Goal: Task Accomplishment & Management: Manage account settings

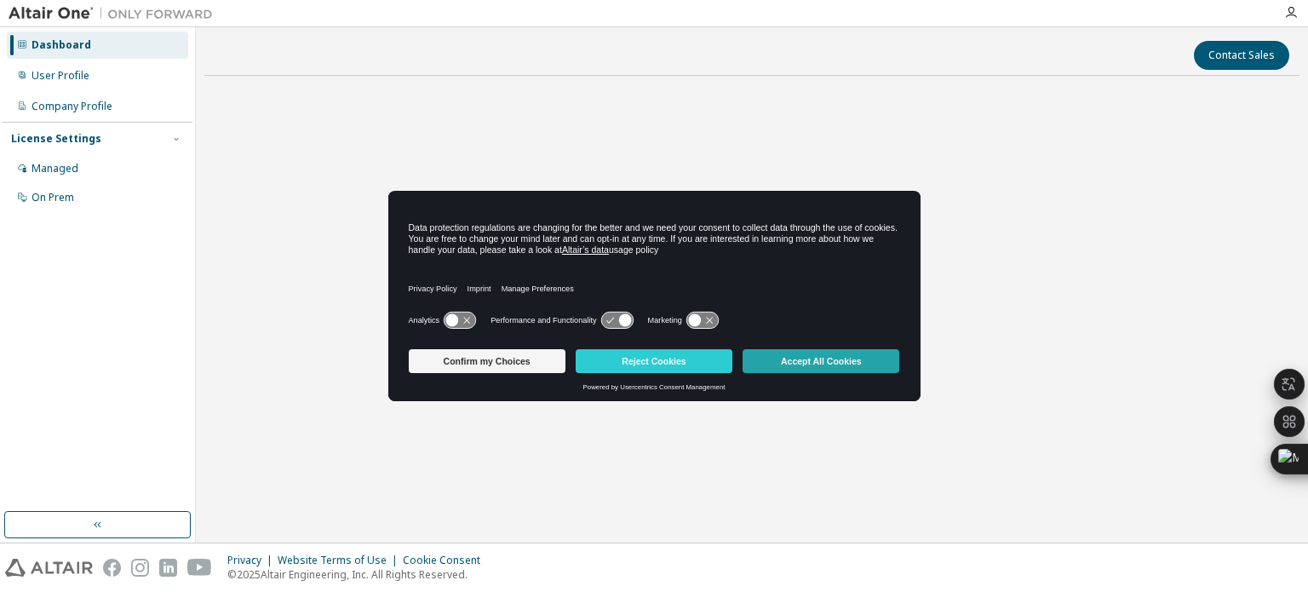
click at [812, 368] on button "Accept All Cookies" at bounding box center [821, 361] width 157 height 24
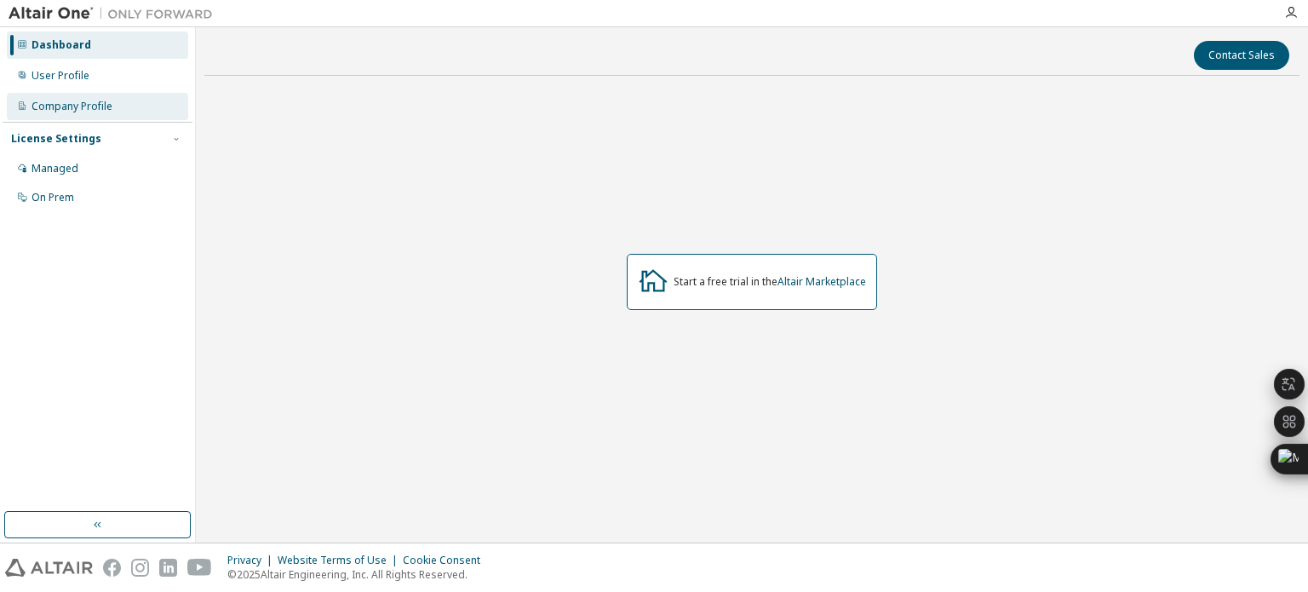
click at [93, 100] on div "Company Profile" at bounding box center [72, 107] width 81 height 14
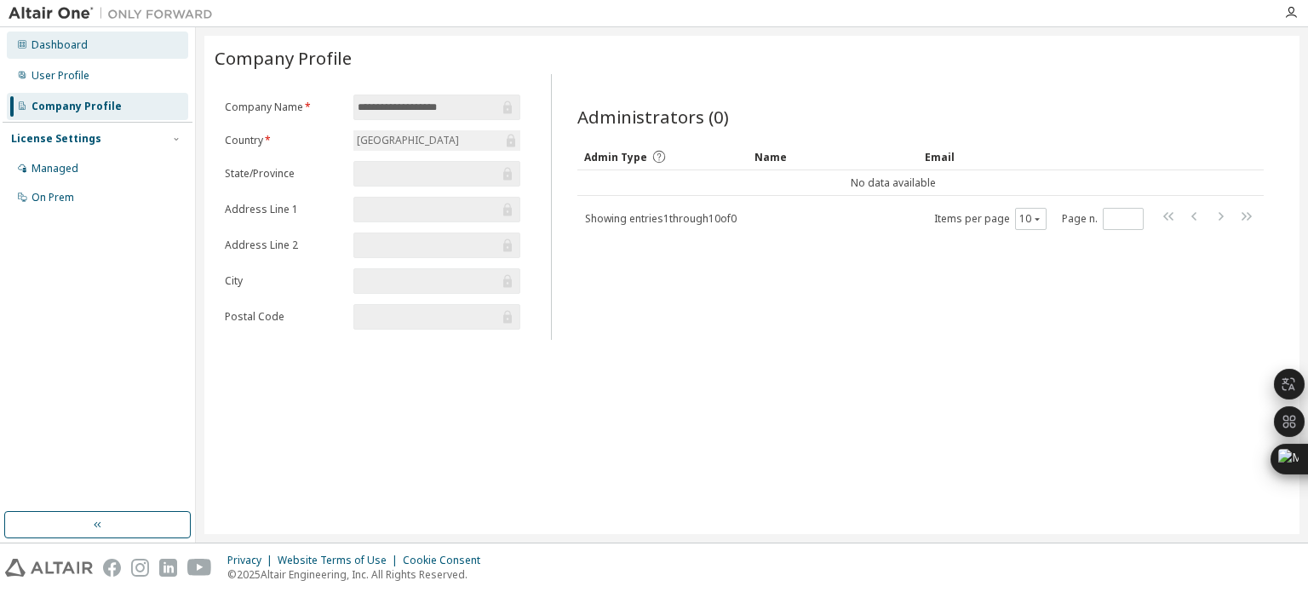
click at [97, 58] on div "Dashboard" at bounding box center [97, 45] width 181 height 27
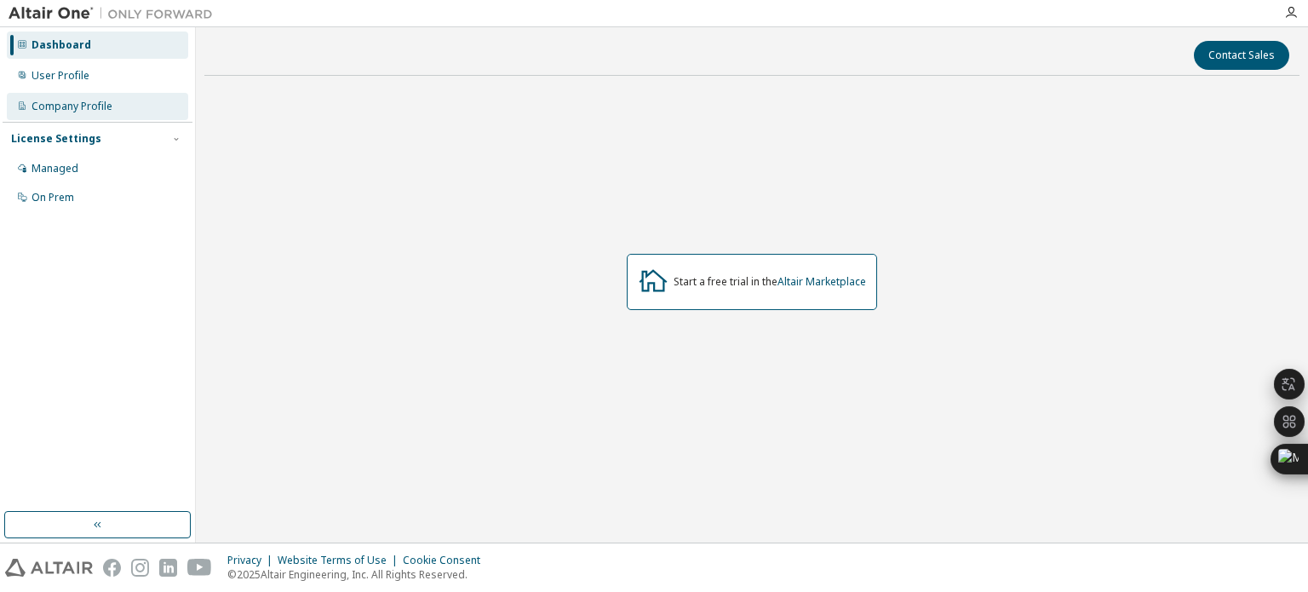
click at [91, 95] on div "Company Profile" at bounding box center [97, 106] width 181 height 27
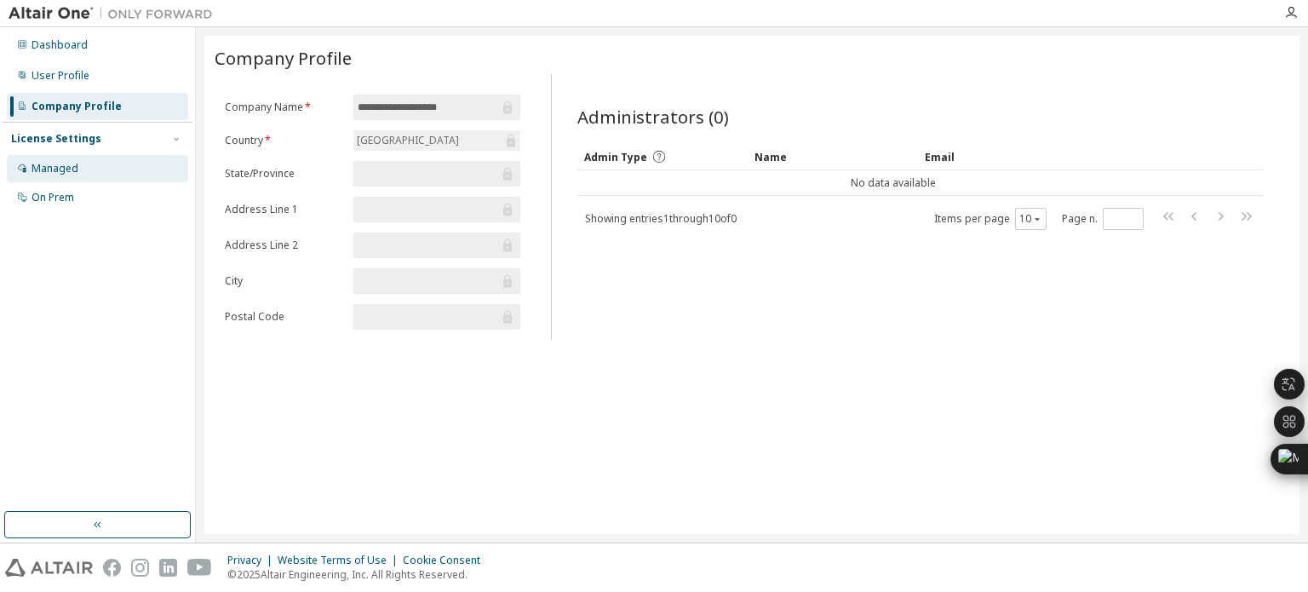
click at [89, 174] on div "Managed" at bounding box center [97, 168] width 181 height 27
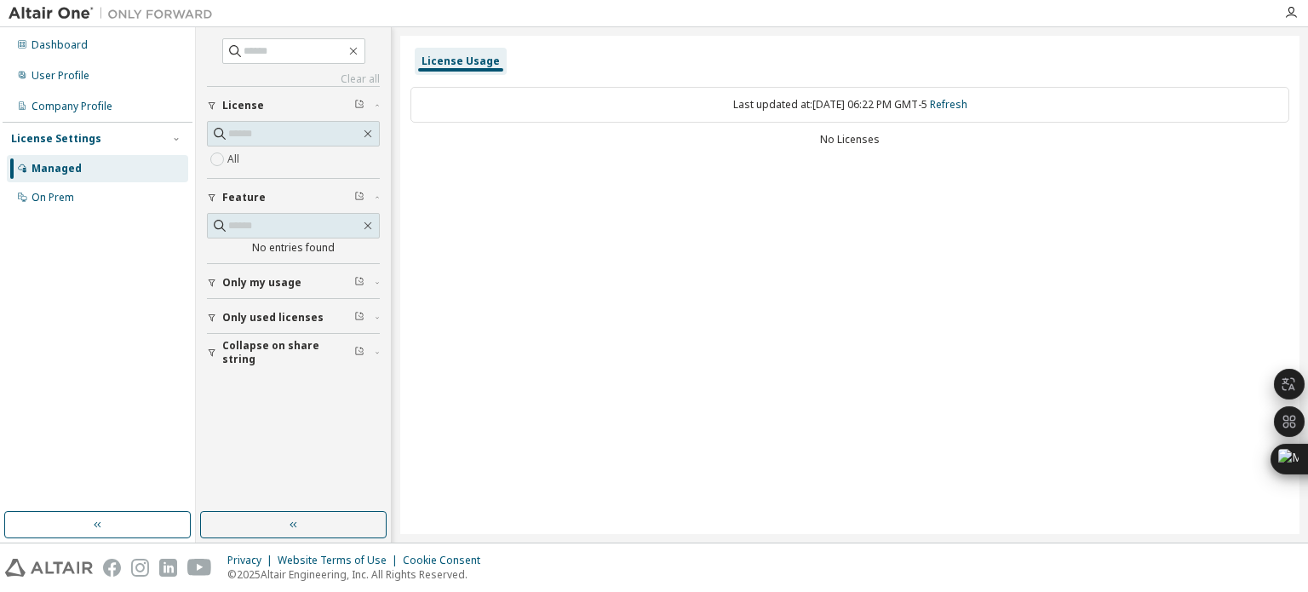
click at [252, 110] on span "License" at bounding box center [243, 106] width 42 height 14
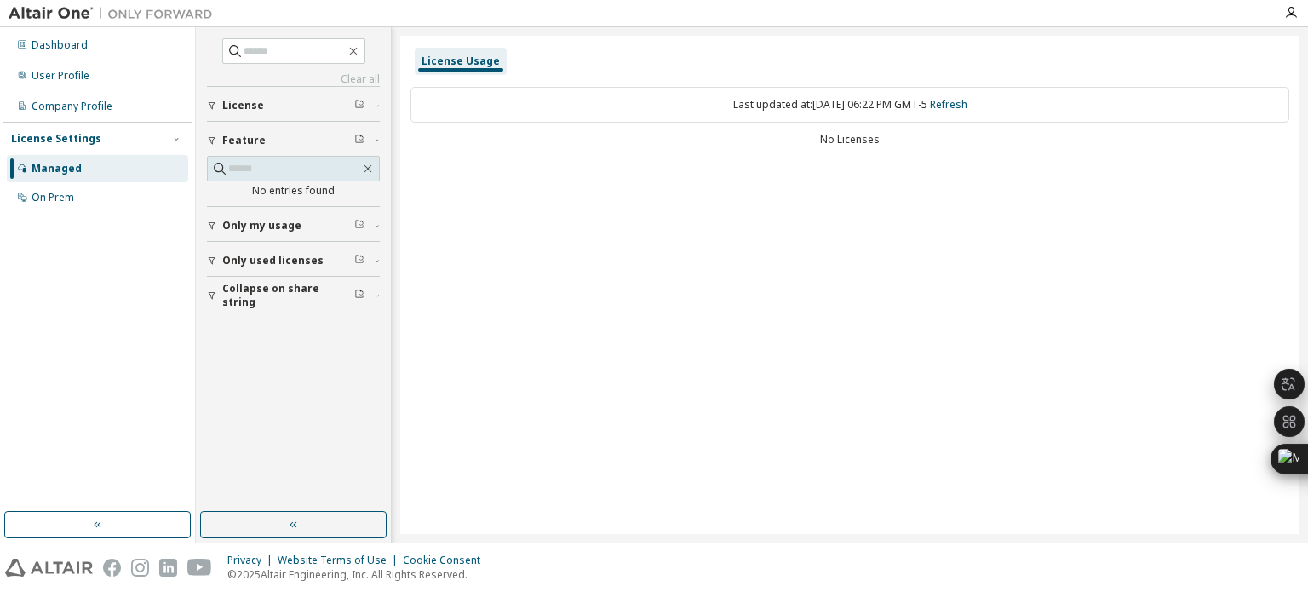
click at [252, 110] on span "License" at bounding box center [243, 106] width 42 height 14
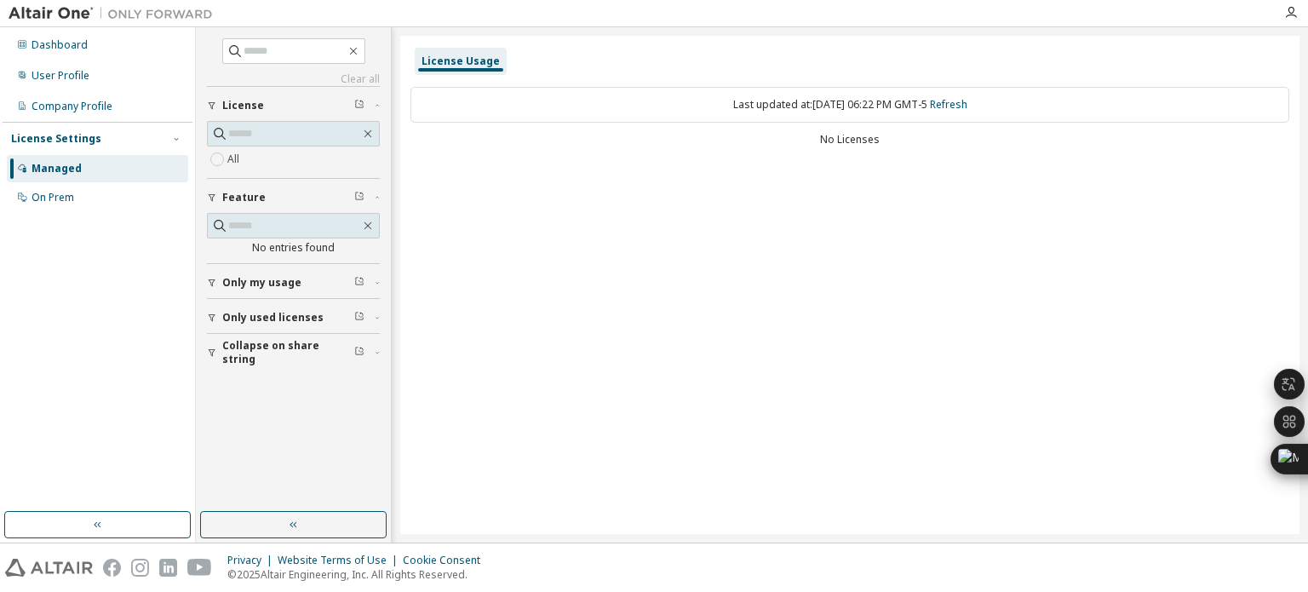
click at [266, 303] on button "Only used licenses" at bounding box center [293, 317] width 173 height 37
click at [232, 284] on span "Only my usage" at bounding box center [261, 283] width 79 height 14
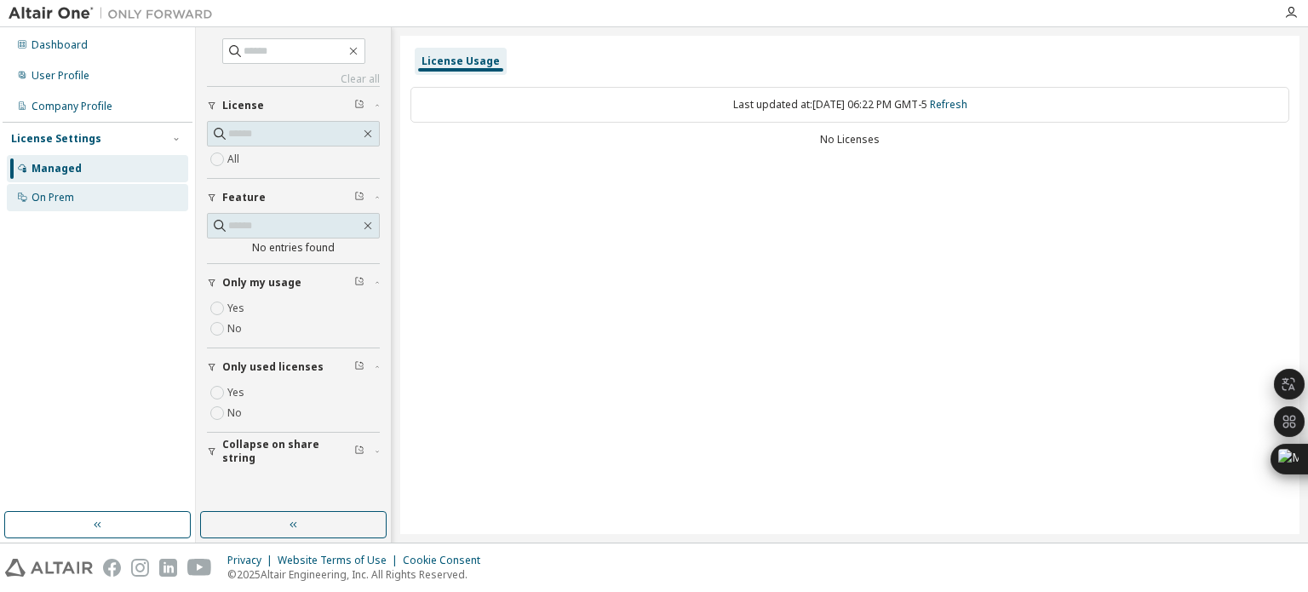
click at [82, 198] on div "On Prem" at bounding box center [97, 197] width 181 height 27
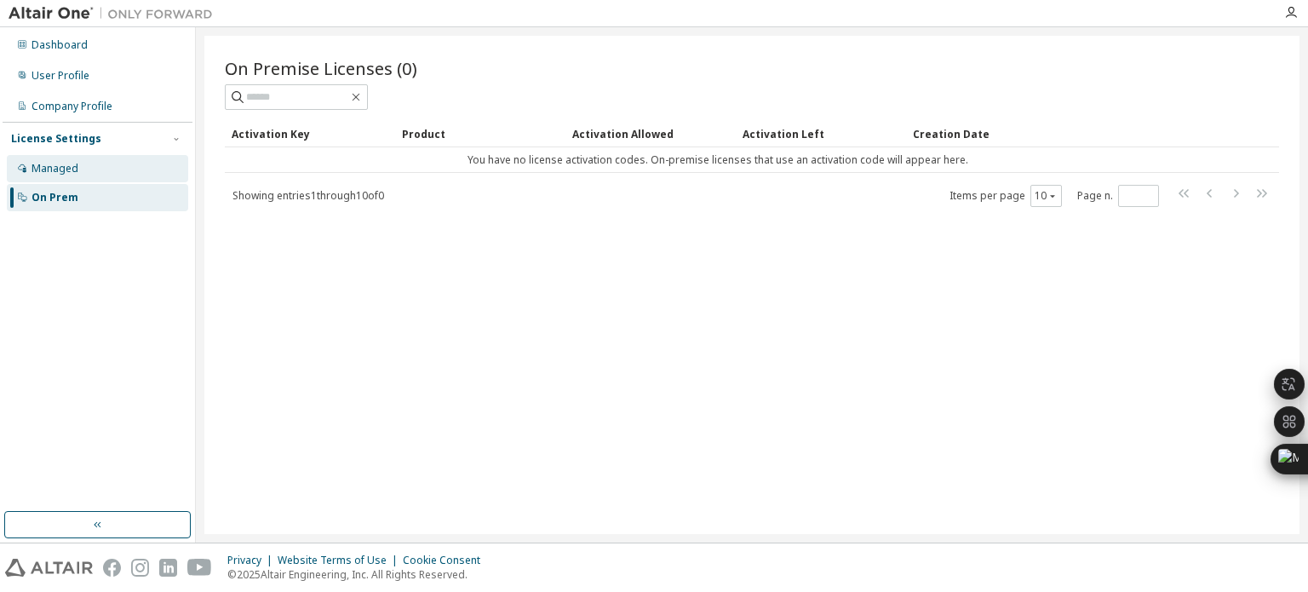
click at [146, 181] on div "Managed" at bounding box center [97, 168] width 181 height 27
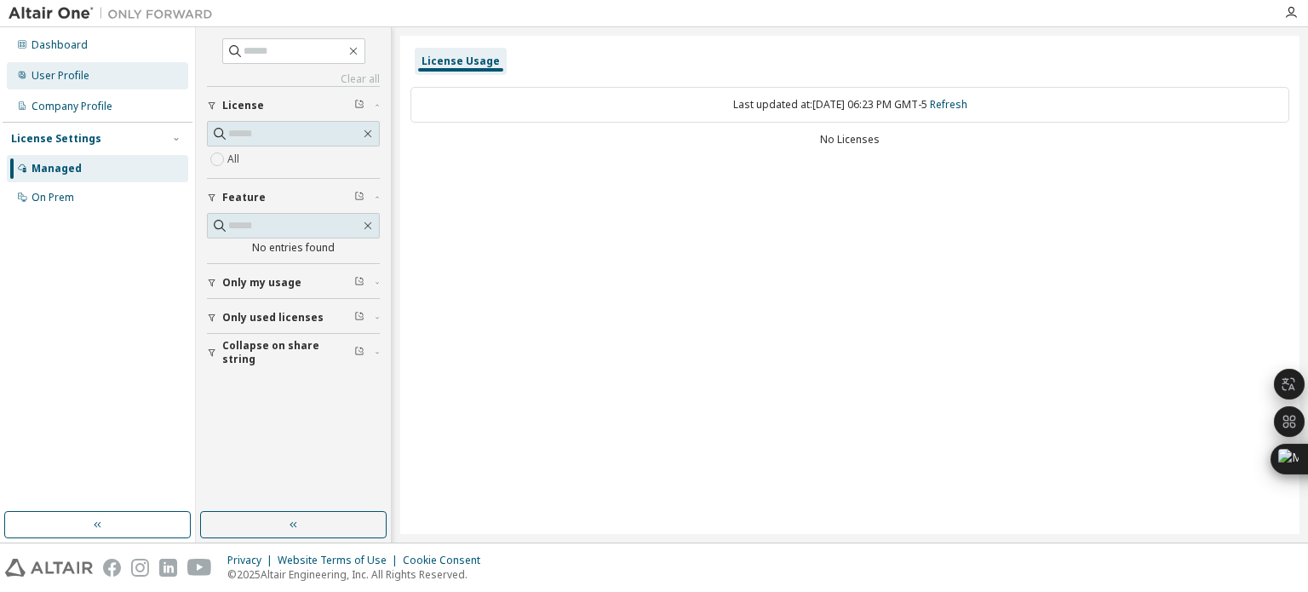
click at [121, 84] on div "User Profile" at bounding box center [97, 75] width 181 height 27
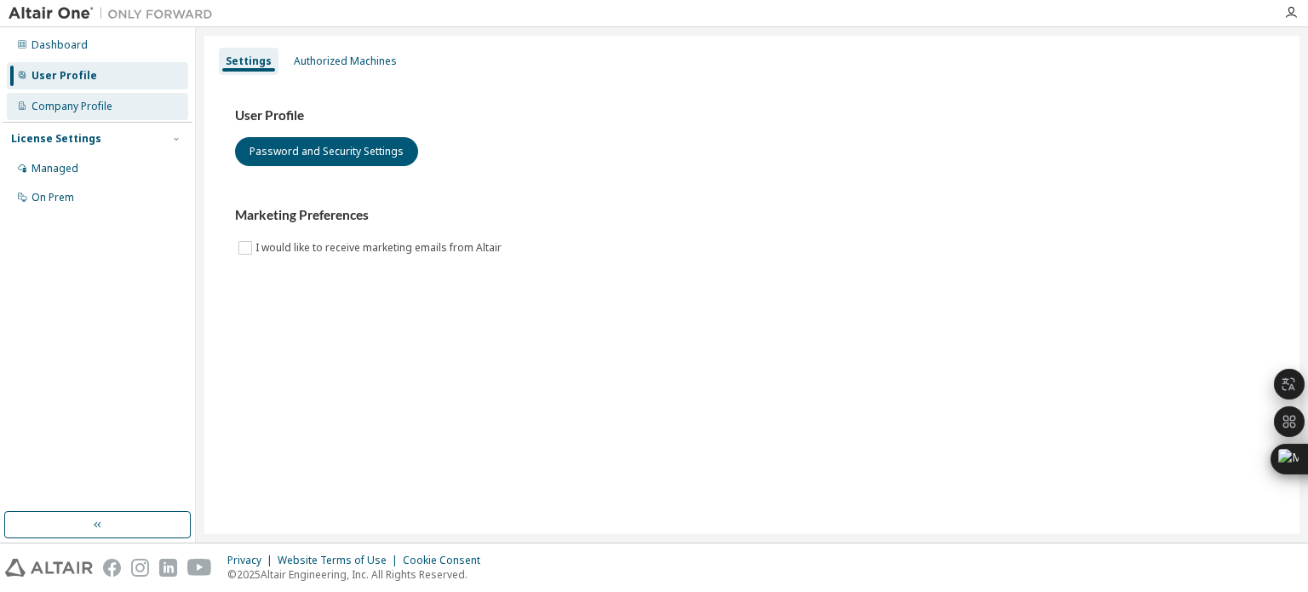
click at [106, 105] on div "Company Profile" at bounding box center [72, 107] width 81 height 14
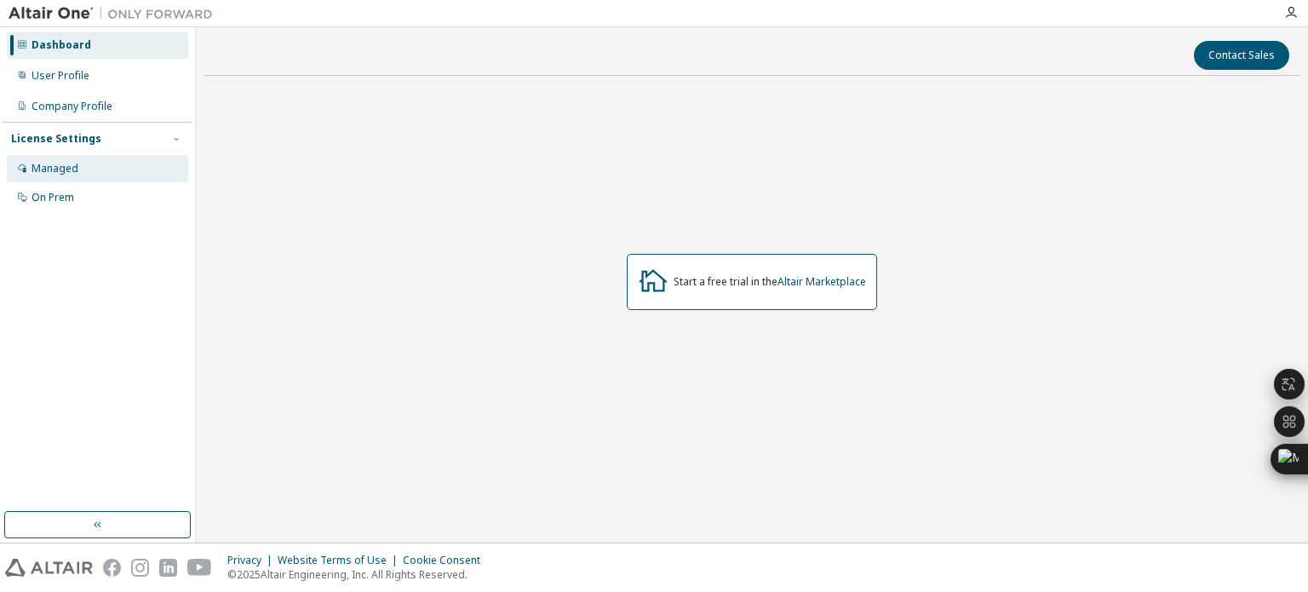
click at [89, 165] on div "Managed" at bounding box center [97, 168] width 181 height 27
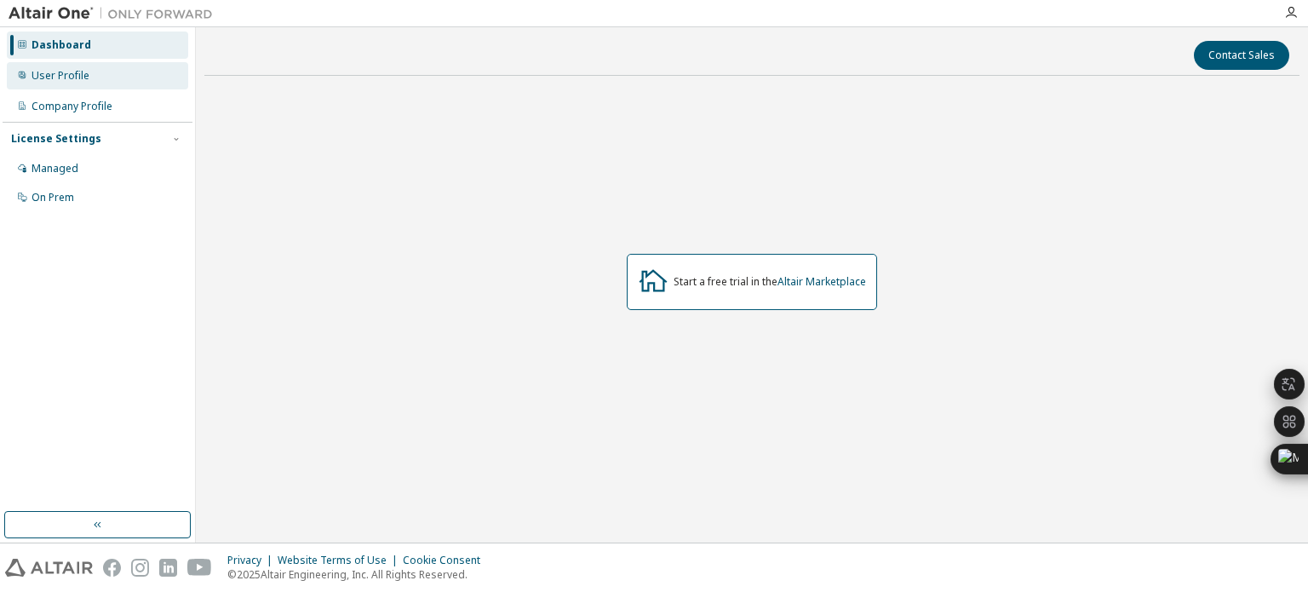
click at [129, 88] on div "User Profile" at bounding box center [97, 75] width 181 height 27
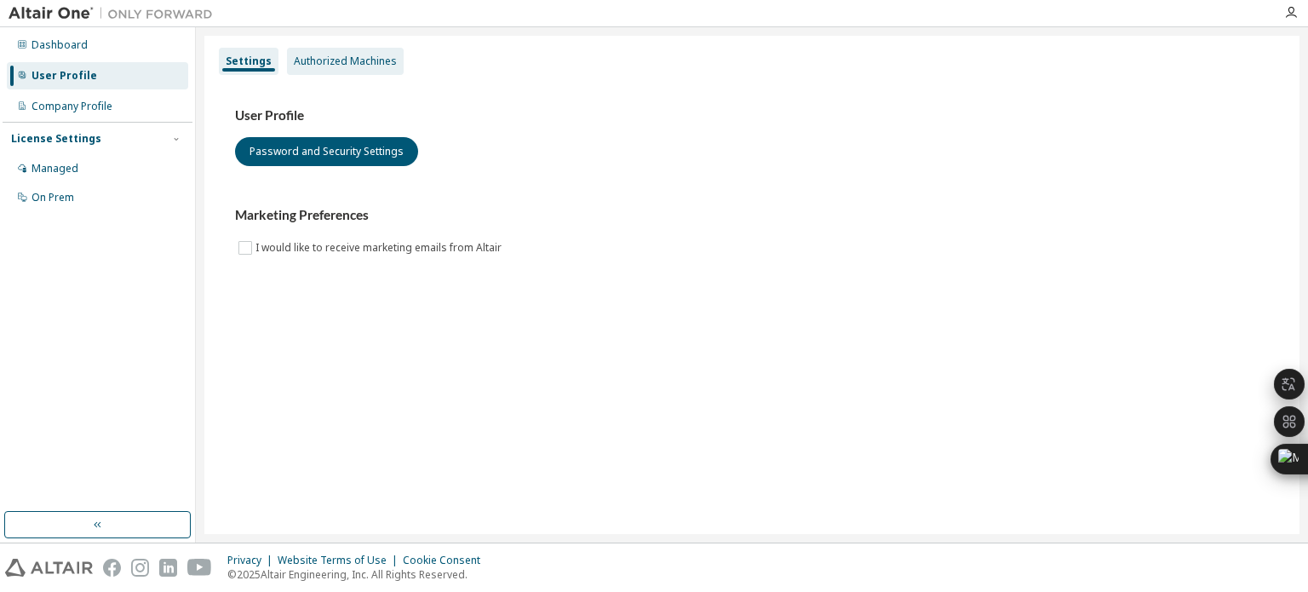
click at [344, 69] on div "Authorized Machines" at bounding box center [345, 61] width 117 height 27
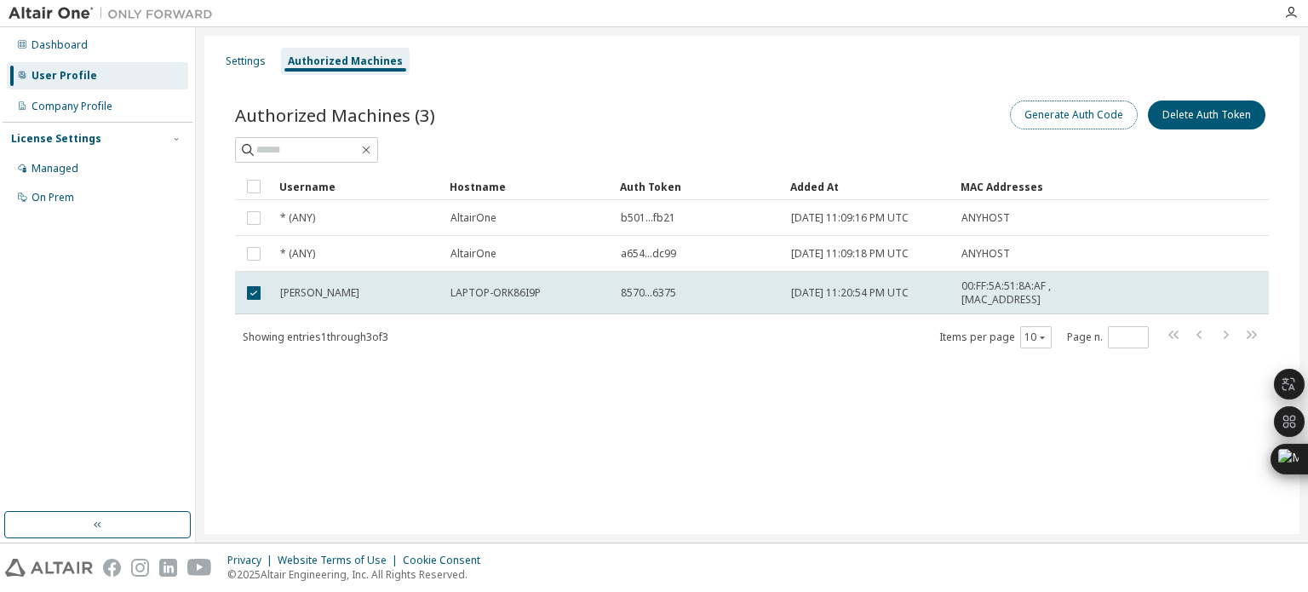
click at [1088, 126] on button "Generate Auth Code" at bounding box center [1074, 114] width 128 height 29
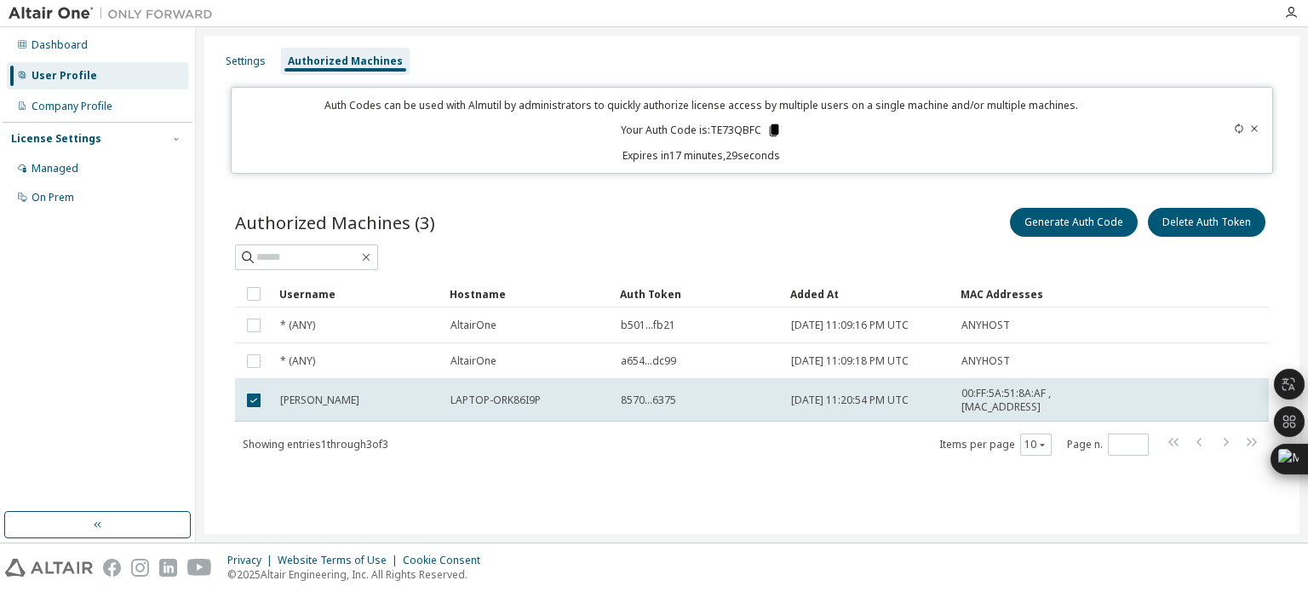
click at [769, 132] on icon at bounding box center [773, 130] width 9 height 12
click at [89, 106] on div "Company Profile" at bounding box center [72, 107] width 81 height 14
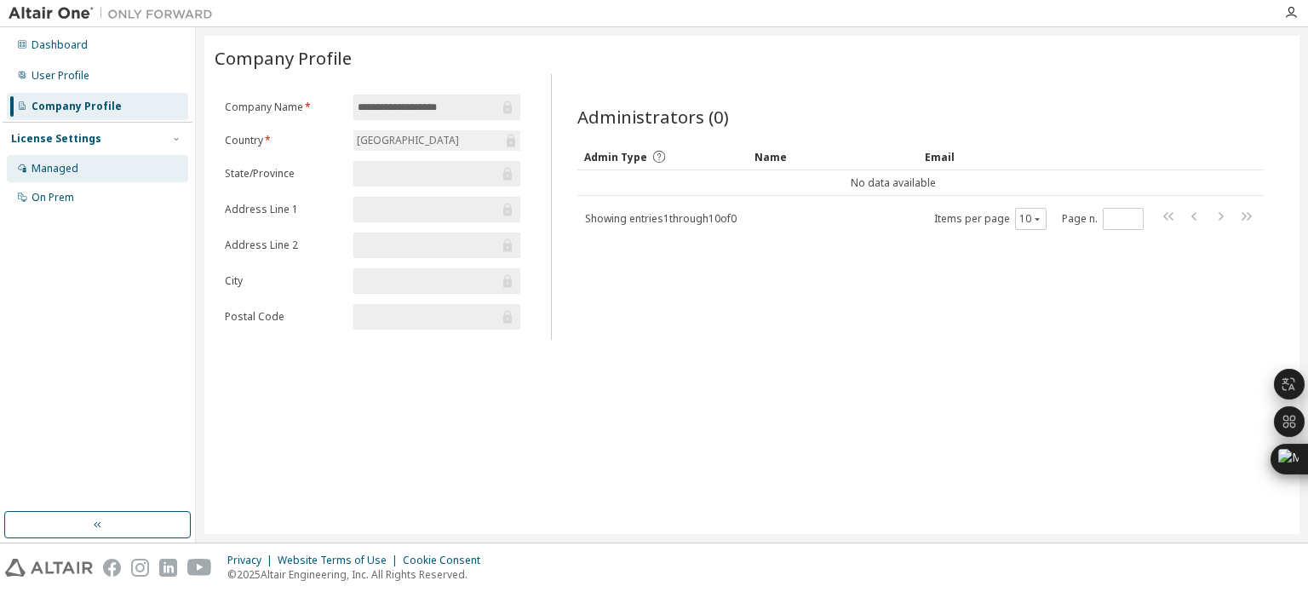
click at [95, 164] on div "Managed" at bounding box center [97, 168] width 181 height 27
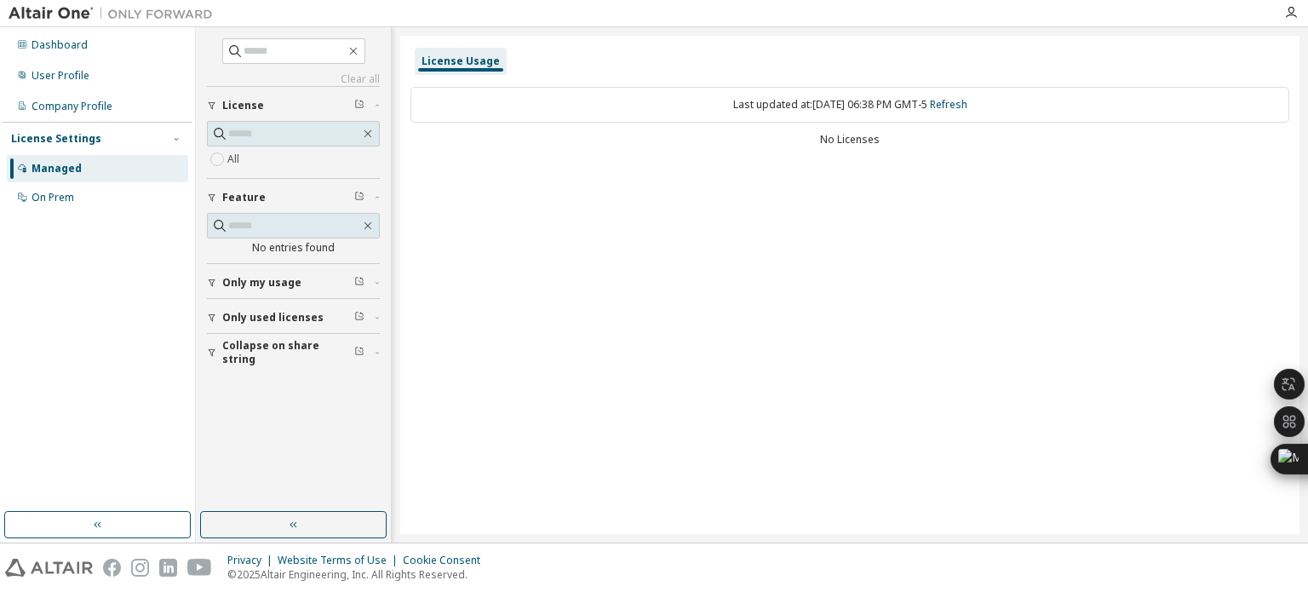
click at [281, 358] on button "Collapse on share string" at bounding box center [293, 352] width 173 height 37
click at [266, 311] on span "Only used licenses" at bounding box center [272, 318] width 101 height 14
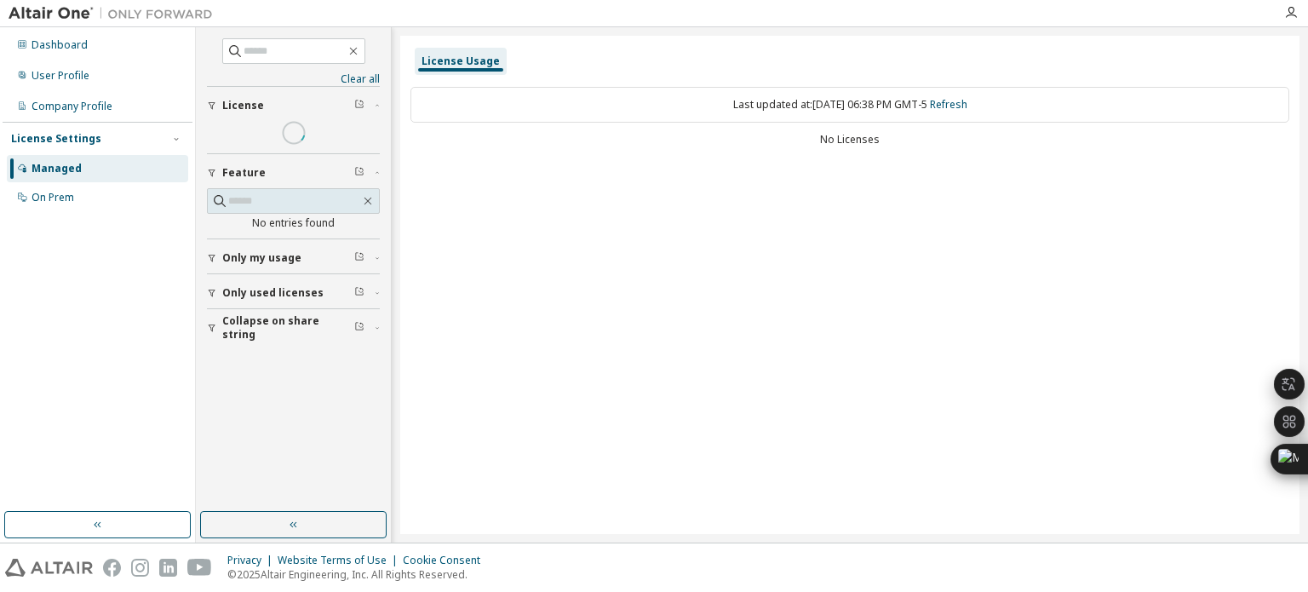
click at [215, 339] on div "Yes No" at bounding box center [293, 328] width 173 height 41
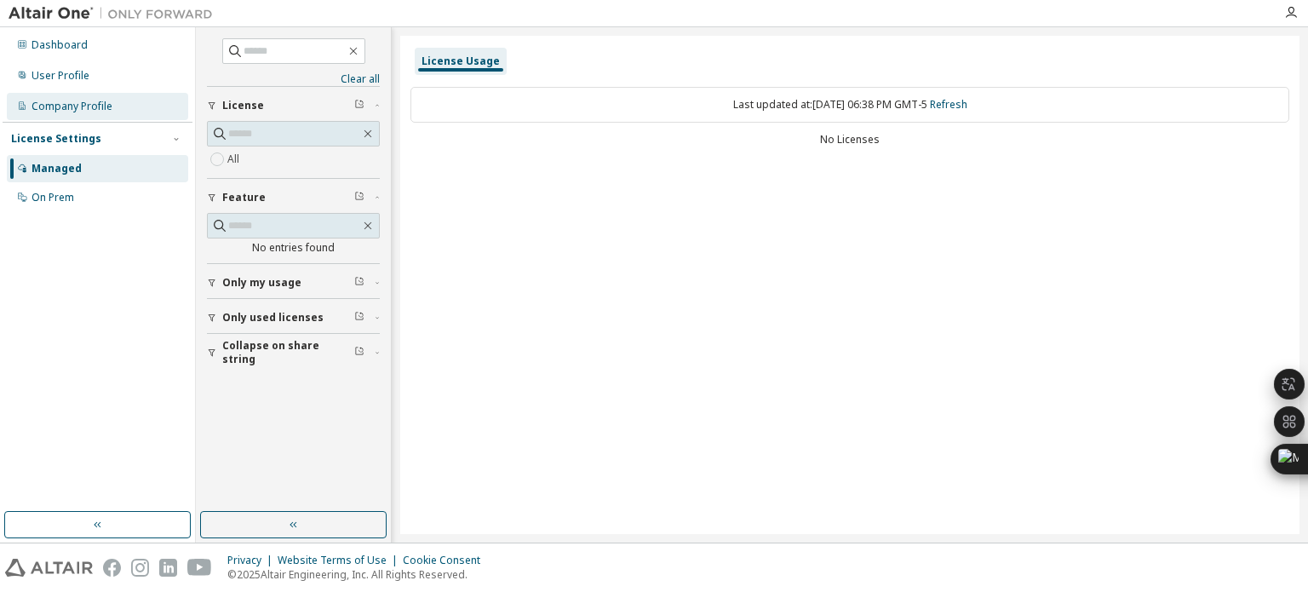
click at [101, 107] on div "Company Profile" at bounding box center [72, 107] width 81 height 14
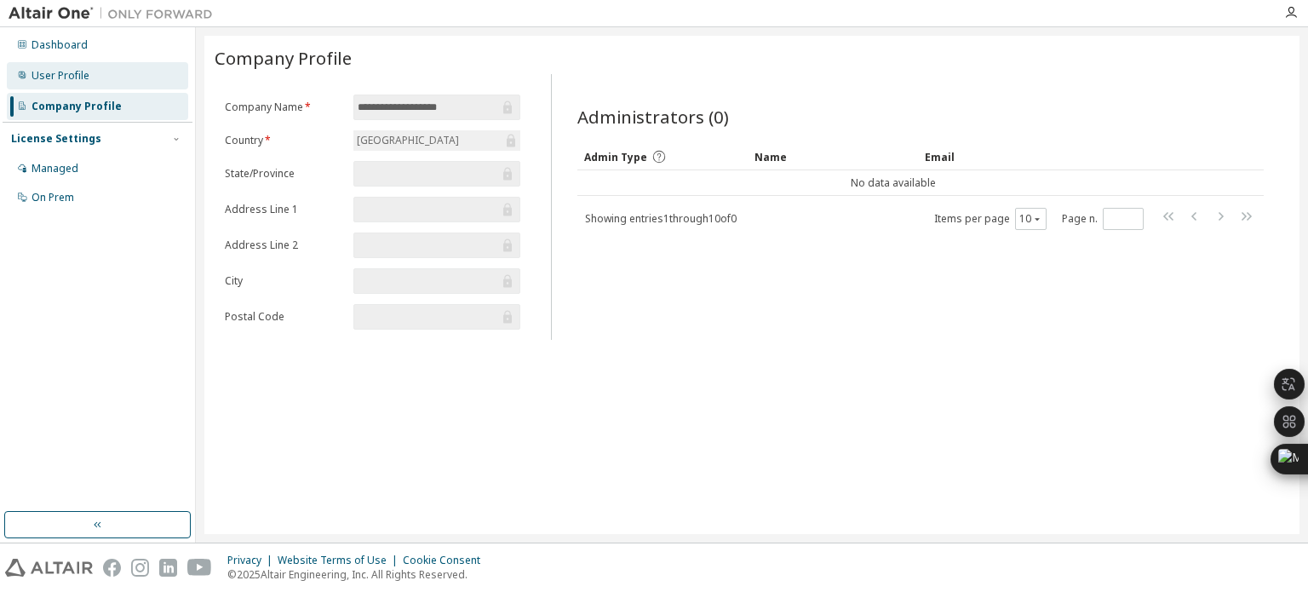
click at [78, 64] on div "User Profile" at bounding box center [97, 75] width 181 height 27
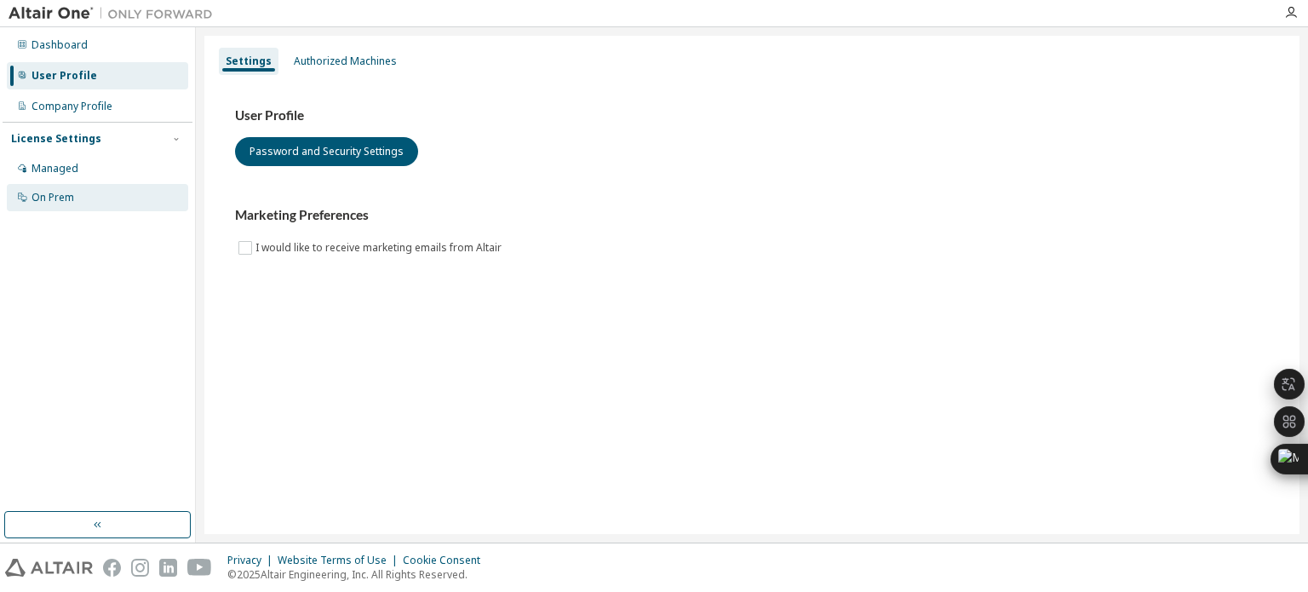
click at [84, 186] on div "On Prem" at bounding box center [97, 197] width 181 height 27
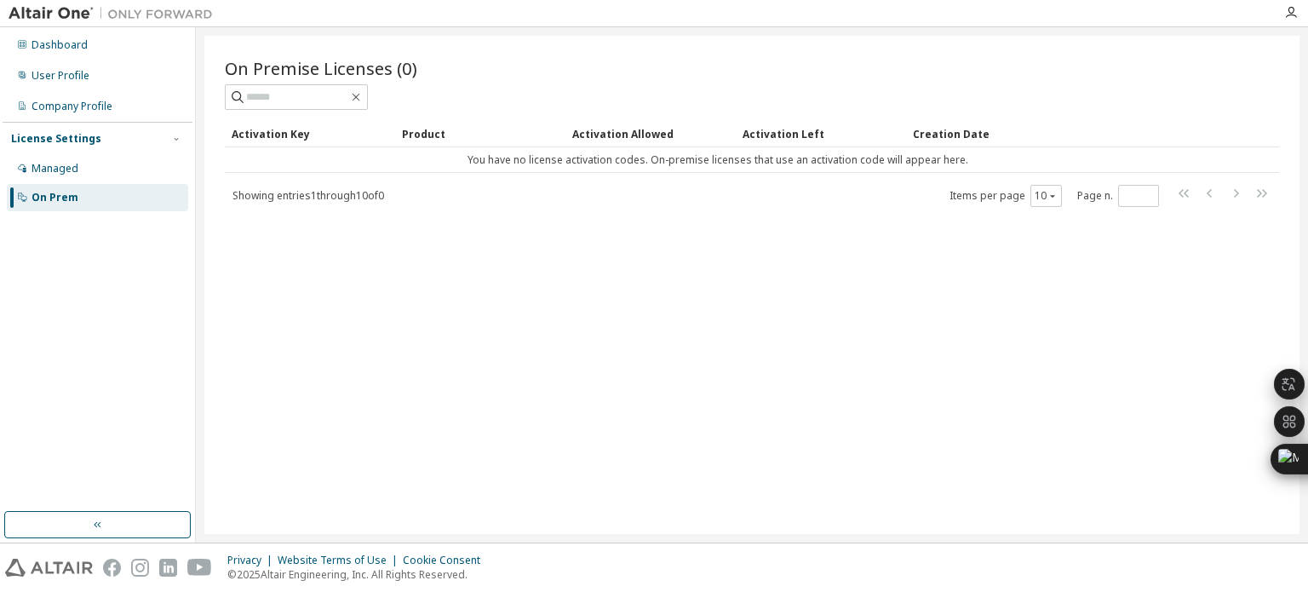
click at [283, 143] on div "Activation Key" at bounding box center [310, 133] width 157 height 27
click at [89, 175] on div "Managed" at bounding box center [97, 168] width 181 height 27
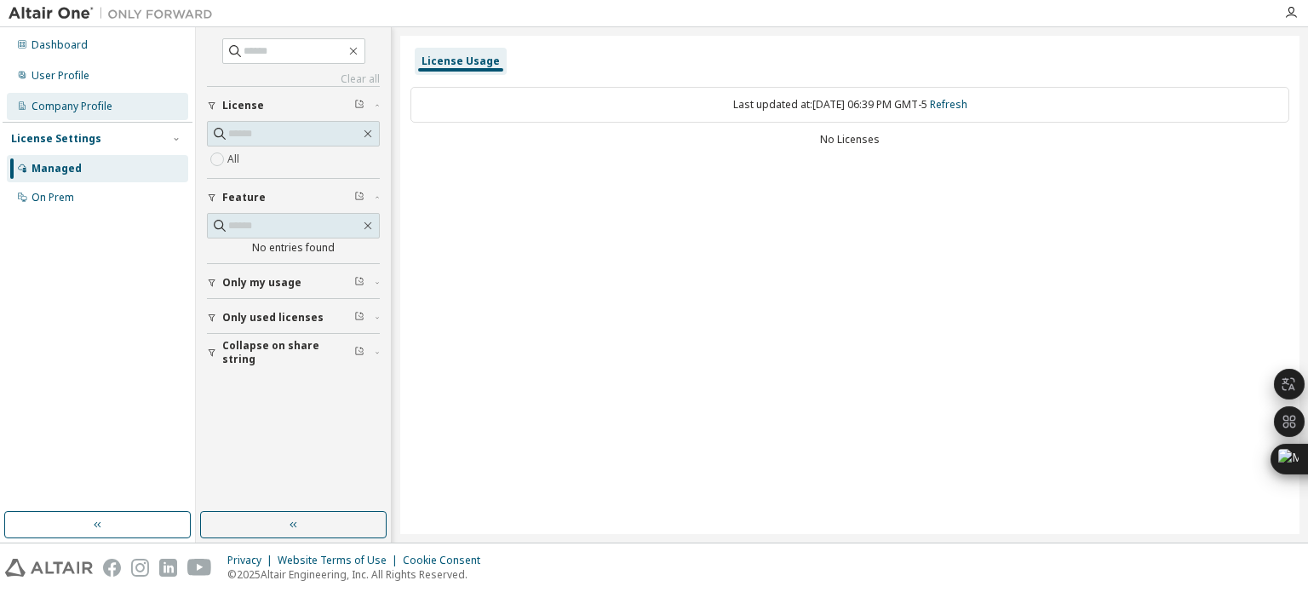
click at [90, 104] on div "Company Profile" at bounding box center [72, 107] width 81 height 14
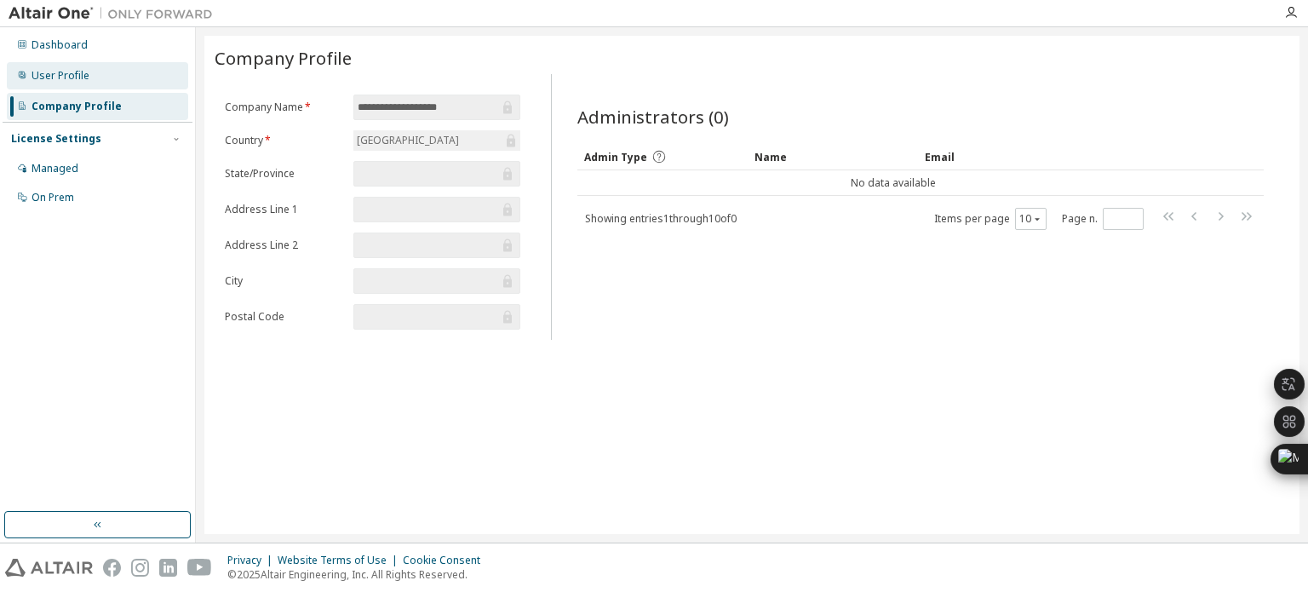
click at [76, 78] on div "User Profile" at bounding box center [61, 76] width 58 height 14
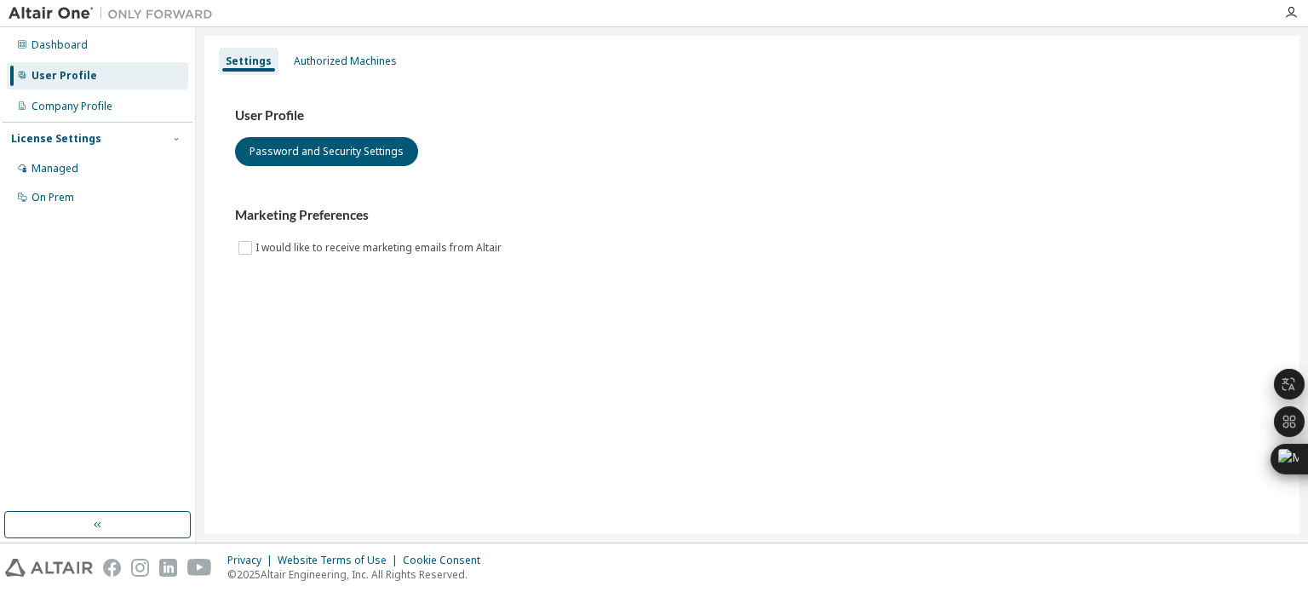
click at [113, 68] on div "User Profile" at bounding box center [97, 75] width 181 height 27
click at [310, 57] on div "Authorized Machines" at bounding box center [345, 62] width 103 height 14
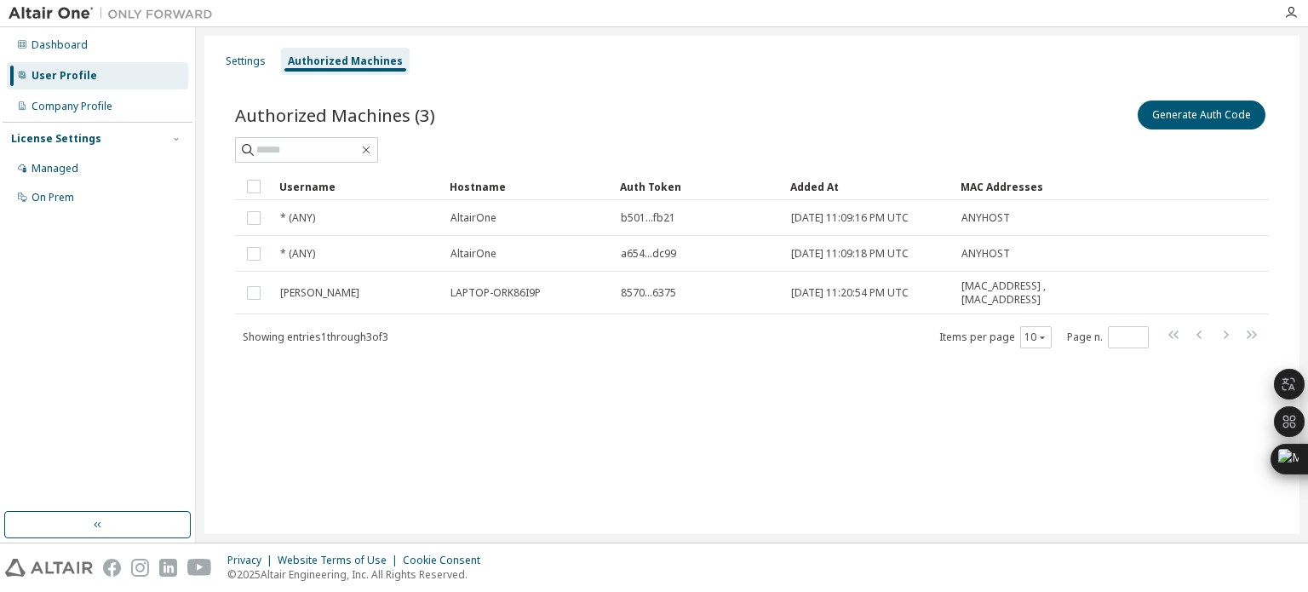
click at [70, 14] on img at bounding box center [115, 13] width 213 height 17
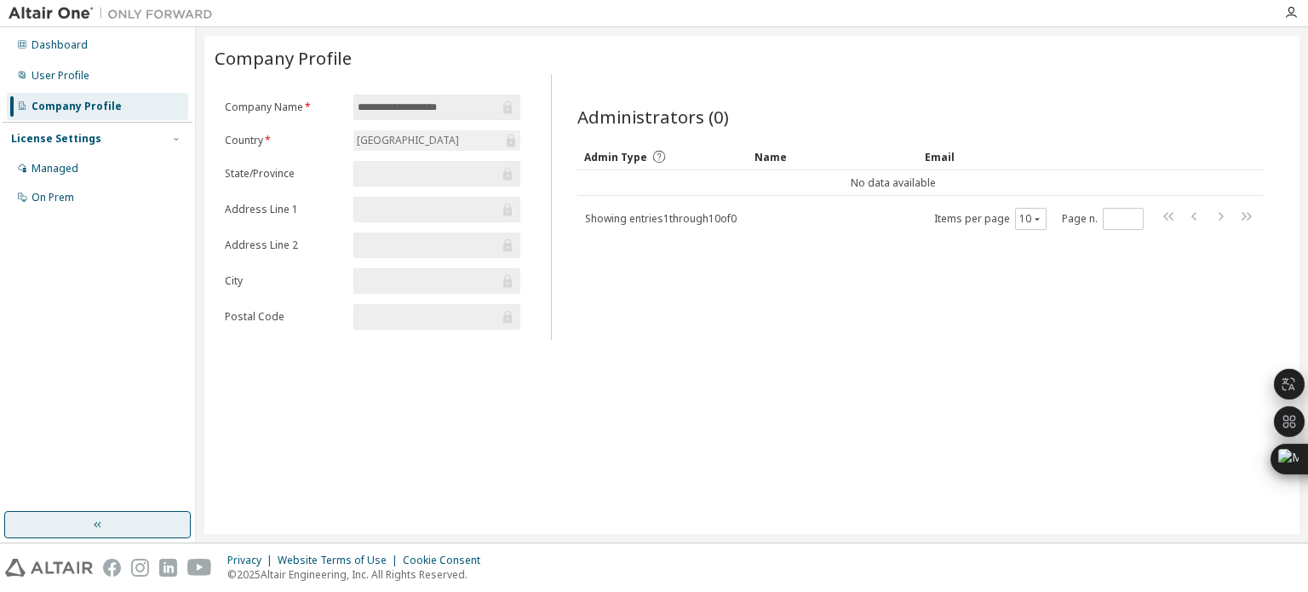
click at [123, 535] on button "button" at bounding box center [97, 524] width 187 height 27
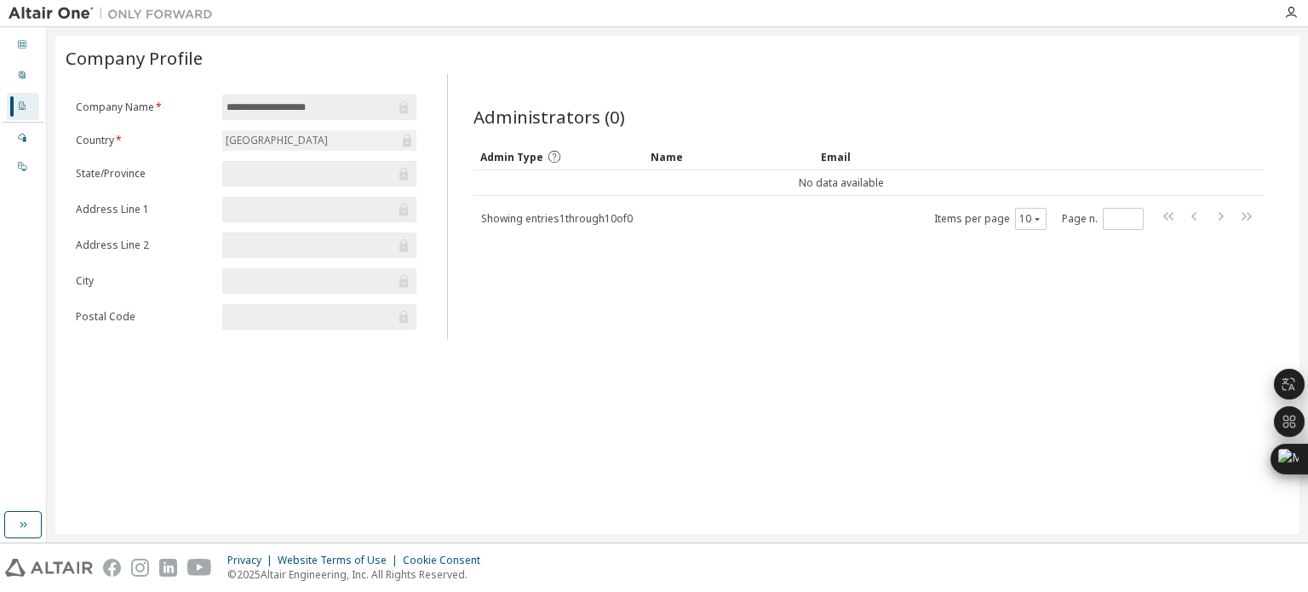
click at [123, 535] on div "**********" at bounding box center [677, 284] width 1261 height 515
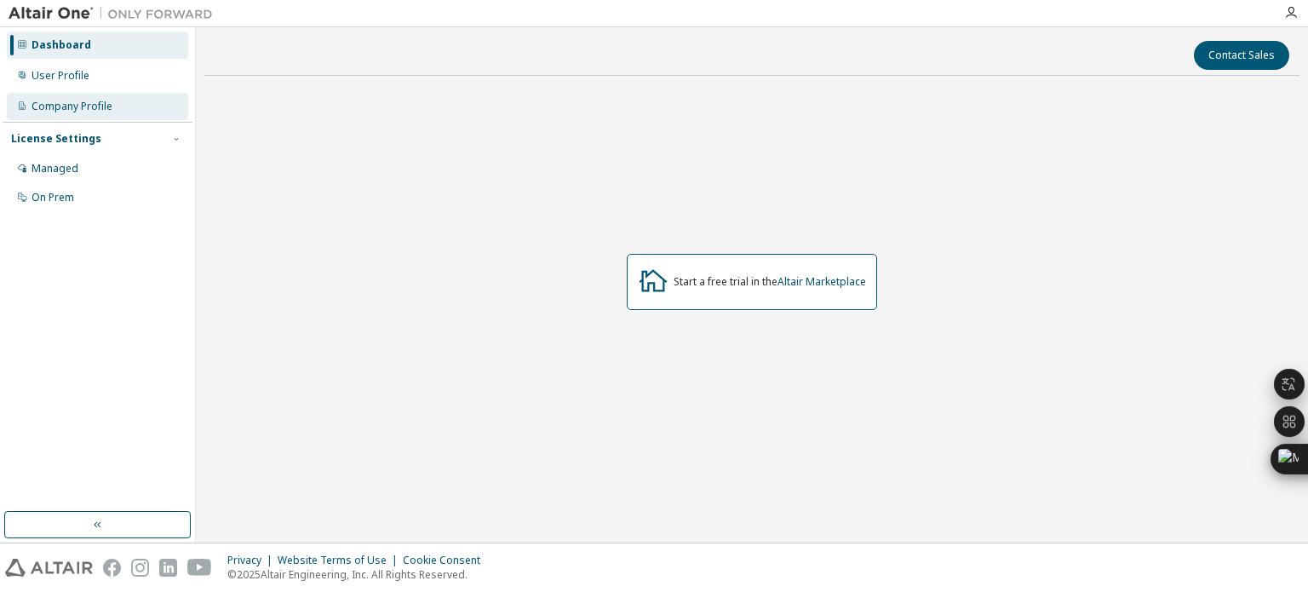
click at [89, 101] on div "Company Profile" at bounding box center [72, 107] width 81 height 14
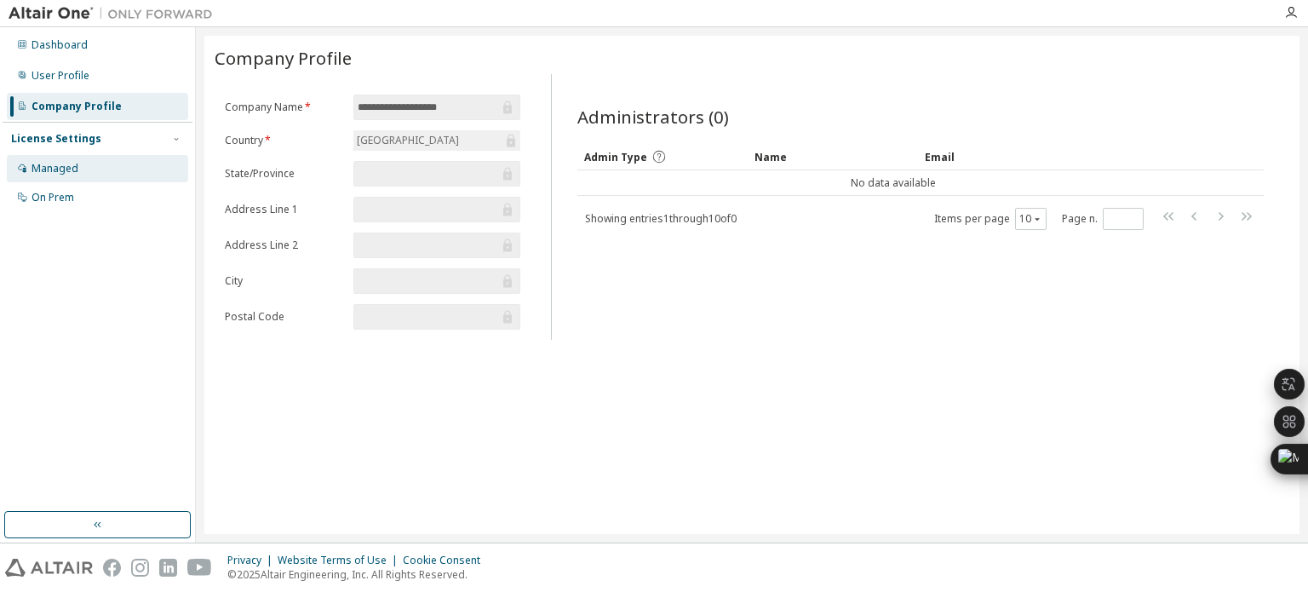
click at [103, 159] on div "Managed" at bounding box center [97, 168] width 181 height 27
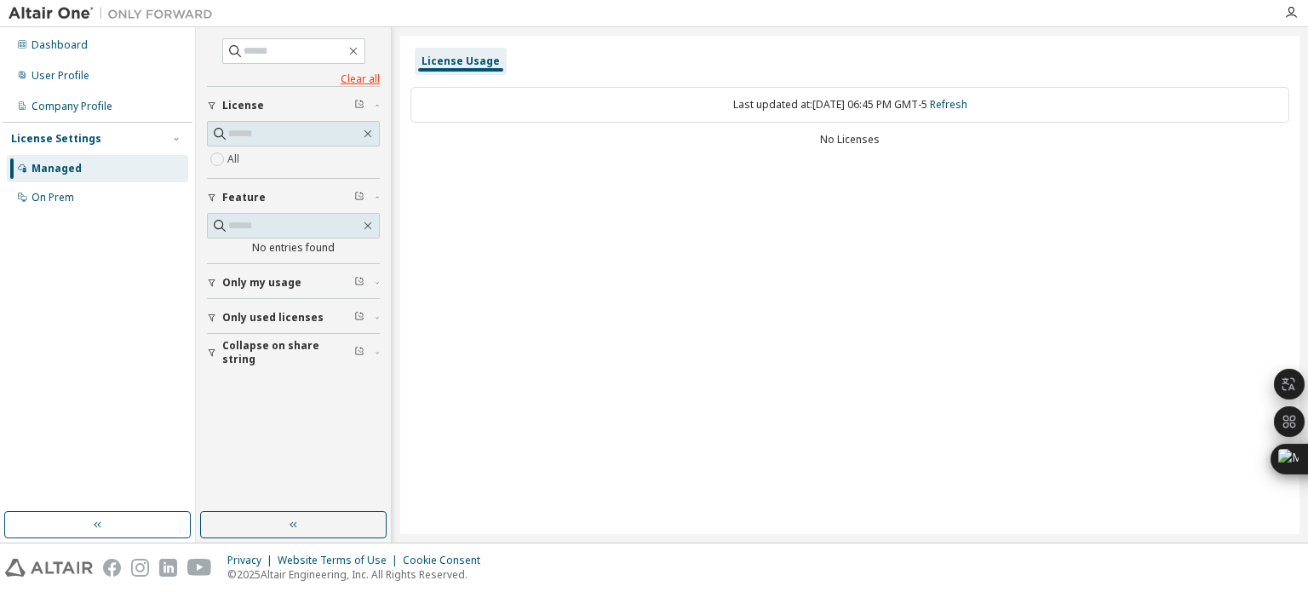
click at [371, 84] on link "Clear all" at bounding box center [293, 79] width 173 height 14
click at [95, 195] on div "On Prem" at bounding box center [97, 197] width 181 height 27
